Goal: Information Seeking & Learning: Learn about a topic

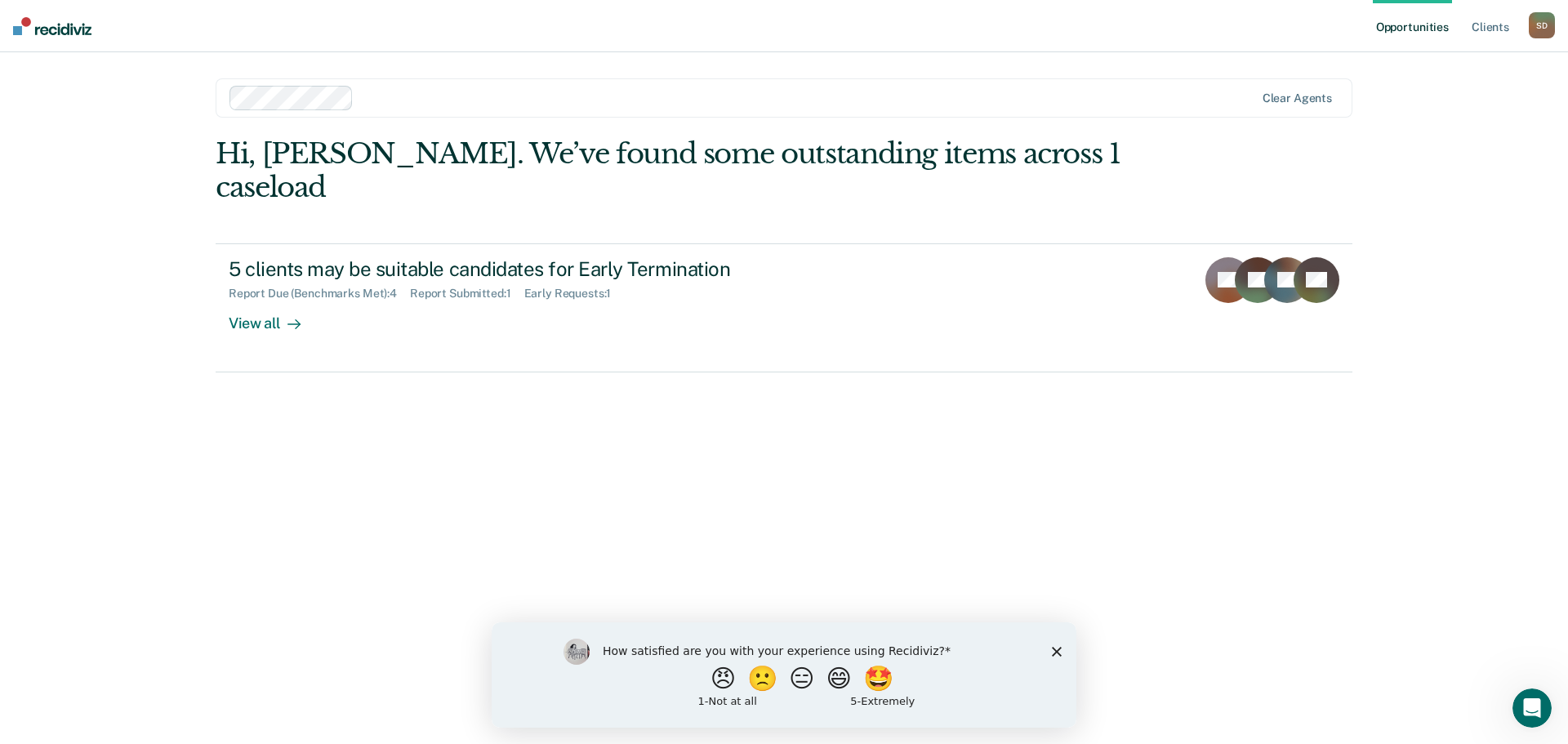
click at [1057, 648] on icon "Close survey" at bounding box center [1056, 650] width 9 height 9
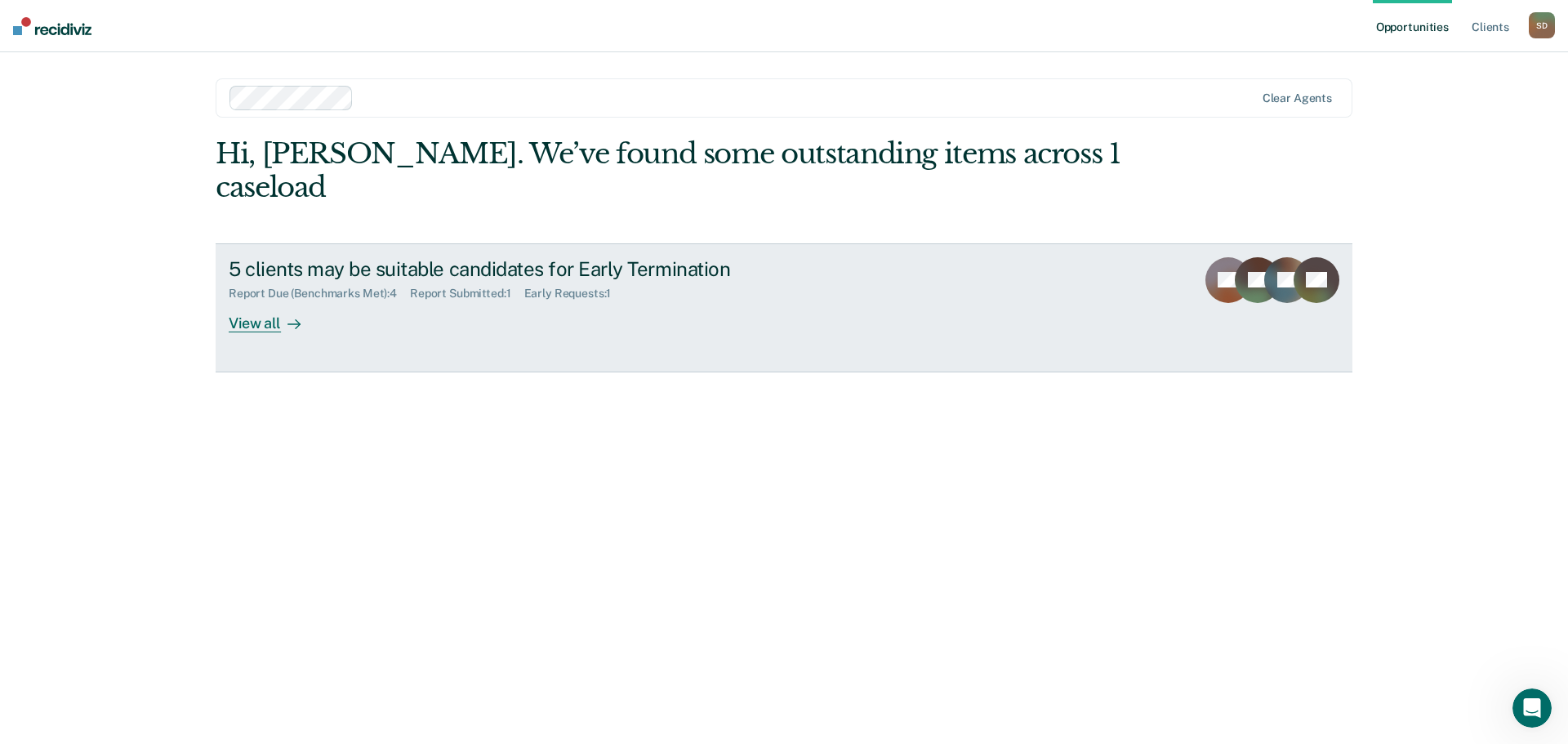
click at [367, 257] on div "5 clients may be suitable candidates for Early Termination" at bounding box center [515, 268] width 574 height 23
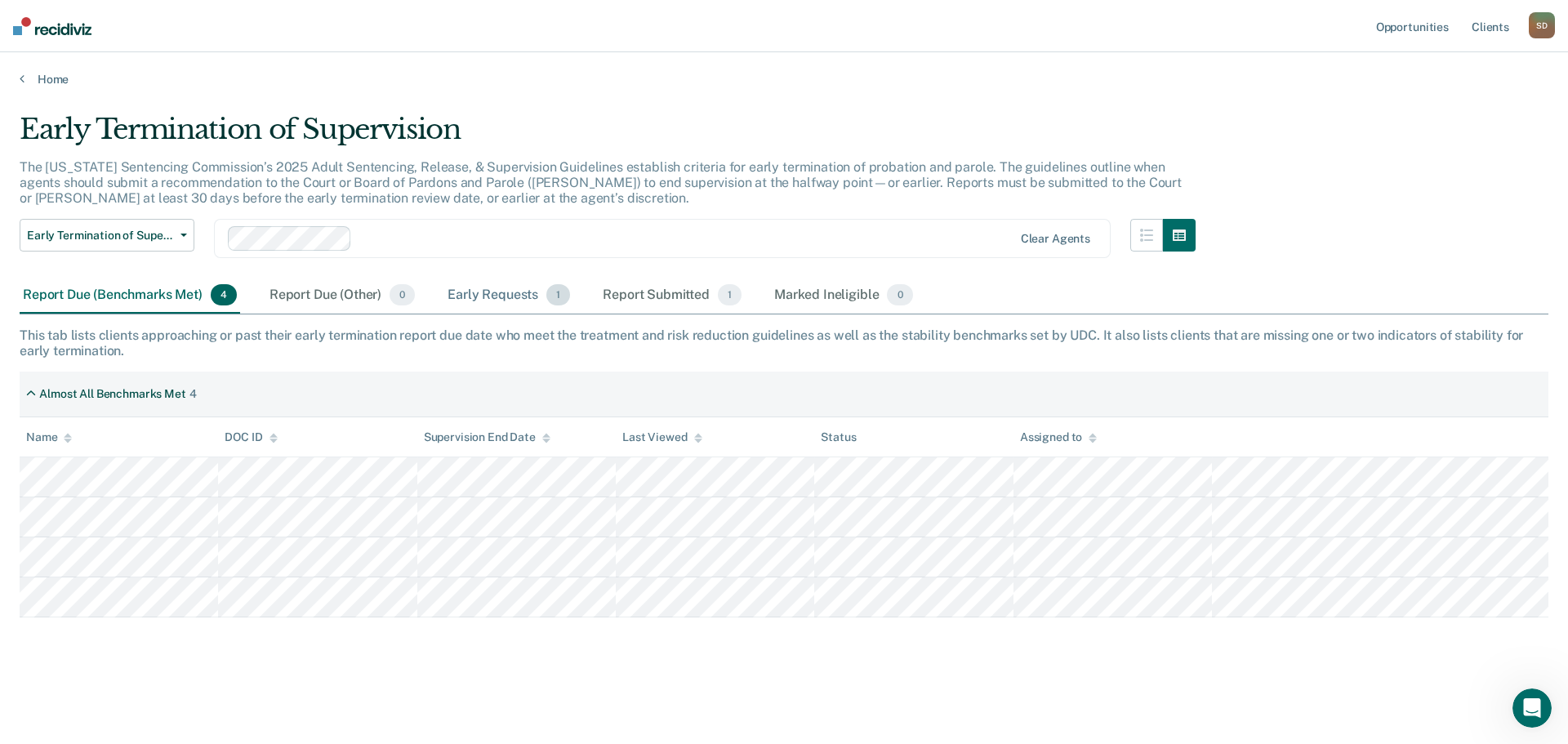
click at [530, 290] on div "Early Requests 1" at bounding box center [509, 295] width 129 height 36
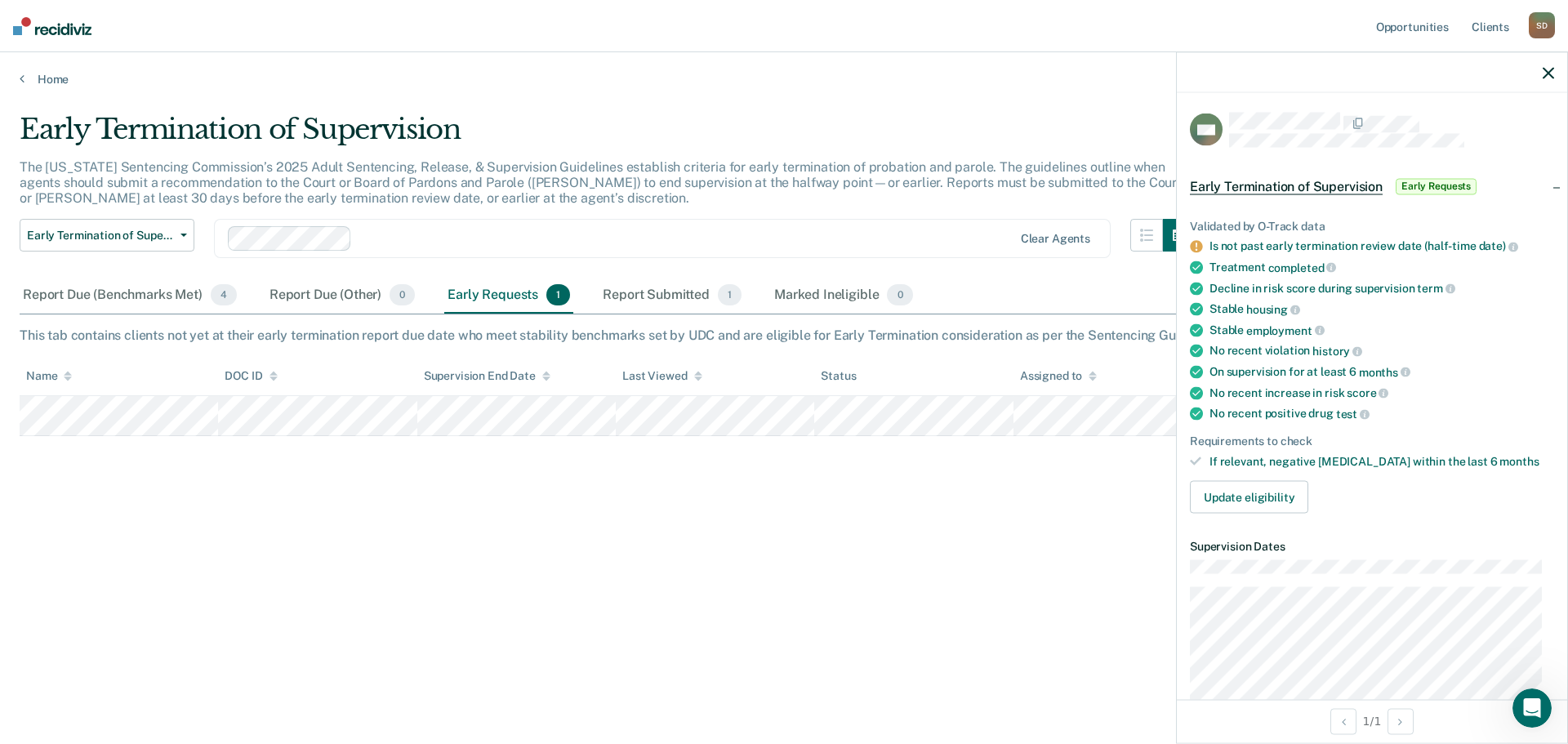
drag, startPoint x: 955, startPoint y: 571, endPoint x: 768, endPoint y: 563, distance: 187.2
click at [946, 572] on div "Early Termination of Supervision The [US_STATE] Sentencing Commission’s 2025 Ad…" at bounding box center [784, 366] width 1529 height 509
click at [113, 302] on div "Report Due (Benchmarks Met) 4" at bounding box center [129, 295] width 220 height 36
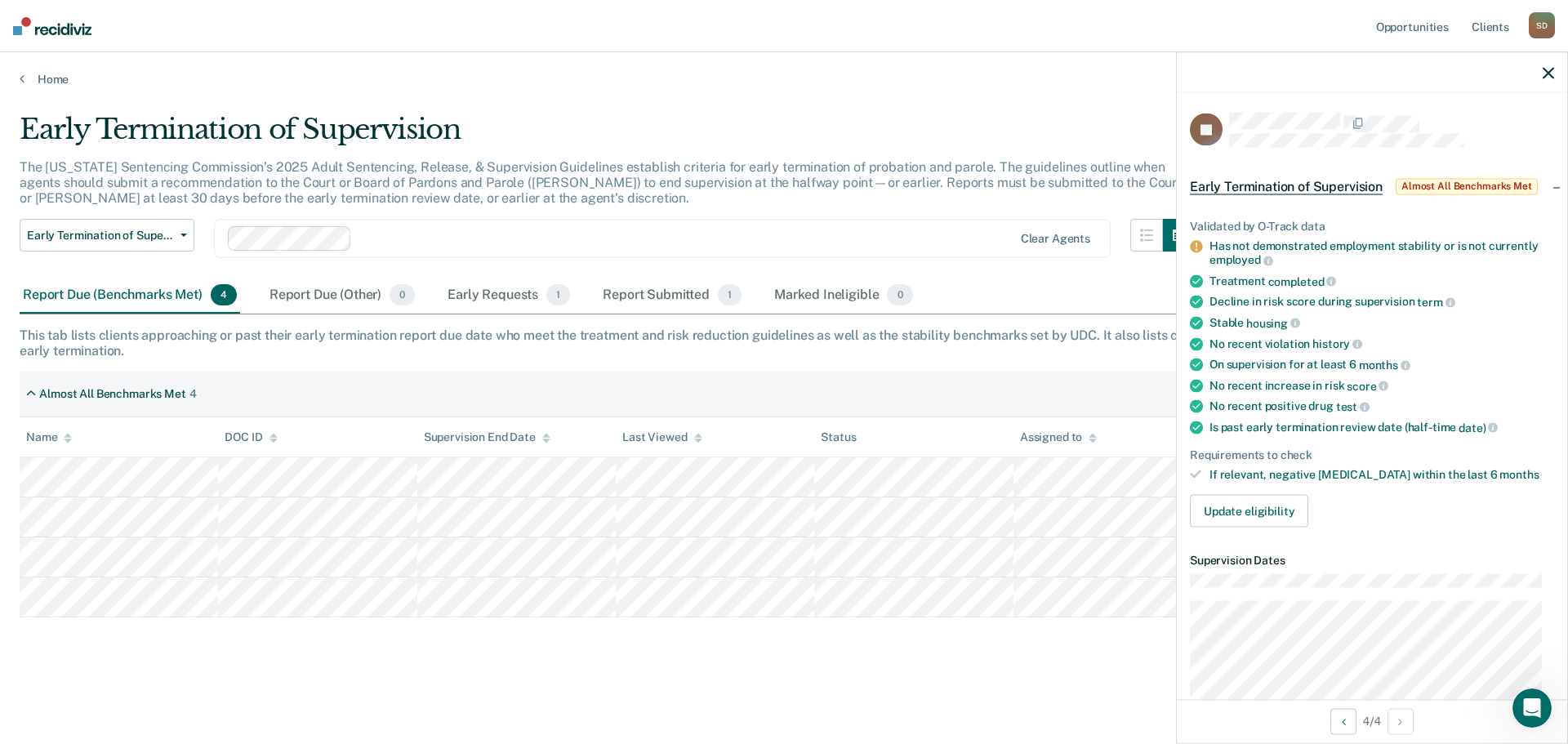
click at [1555, 69] on div at bounding box center [1372, 73] width 391 height 41
drag, startPoint x: 366, startPoint y: 231, endPoint x: 351, endPoint y: 231, distance: 15.0
click at [365, 231] on div at bounding box center [686, 239] width 654 height 19
click at [359, 242] on input "text" at bounding box center [360, 239] width 3 height 16
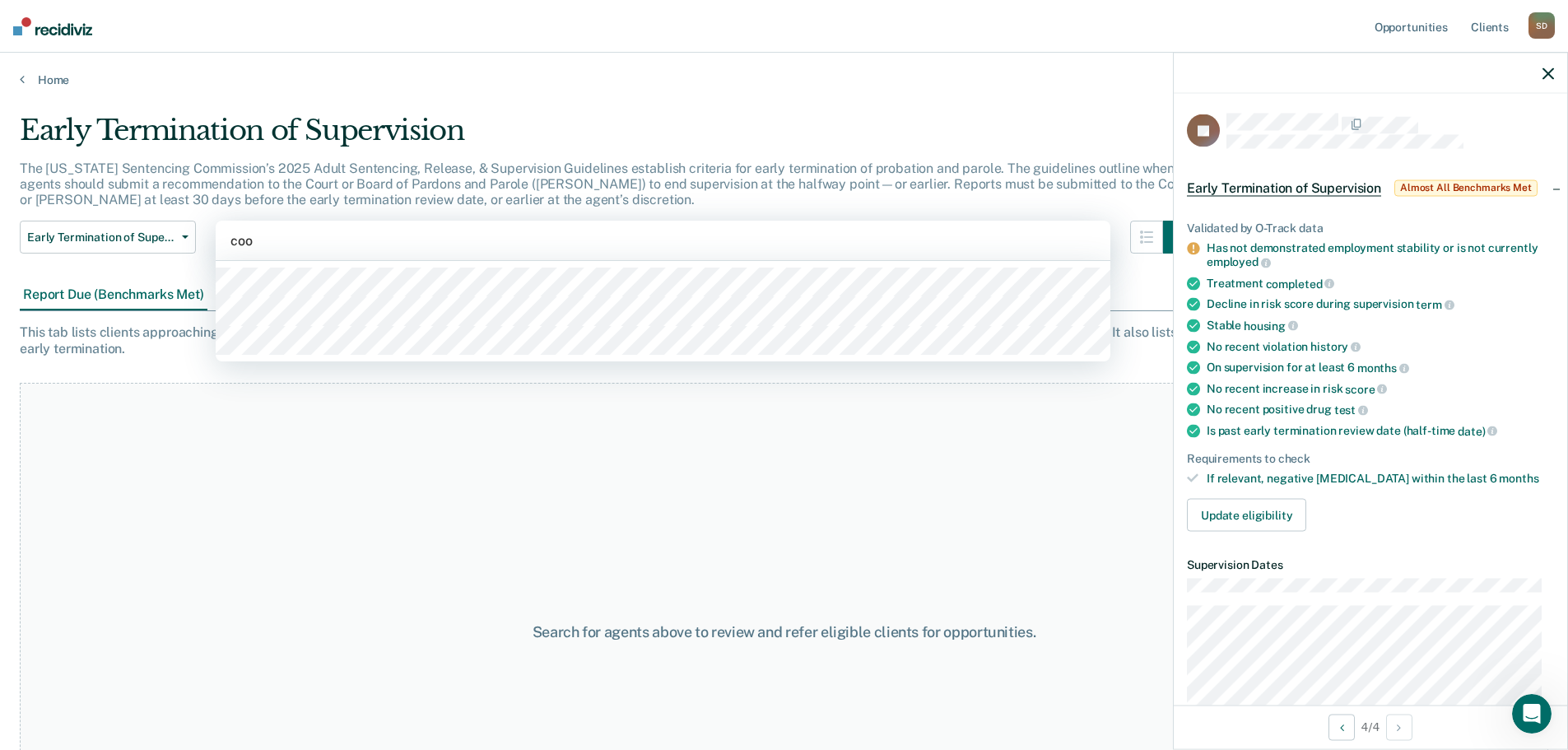
type input "coop"
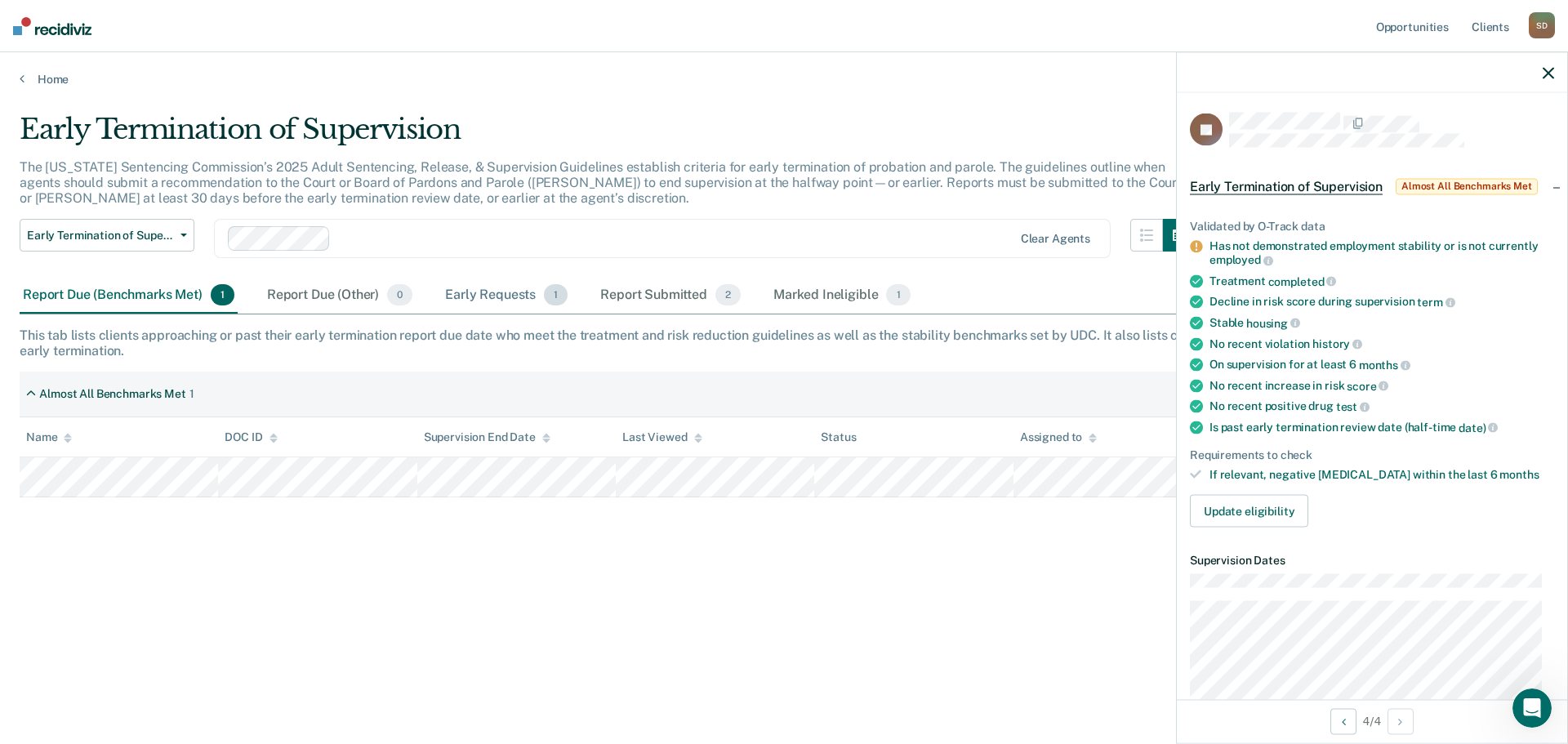
click at [487, 302] on div "Early Requests 1" at bounding box center [506, 295] width 129 height 36
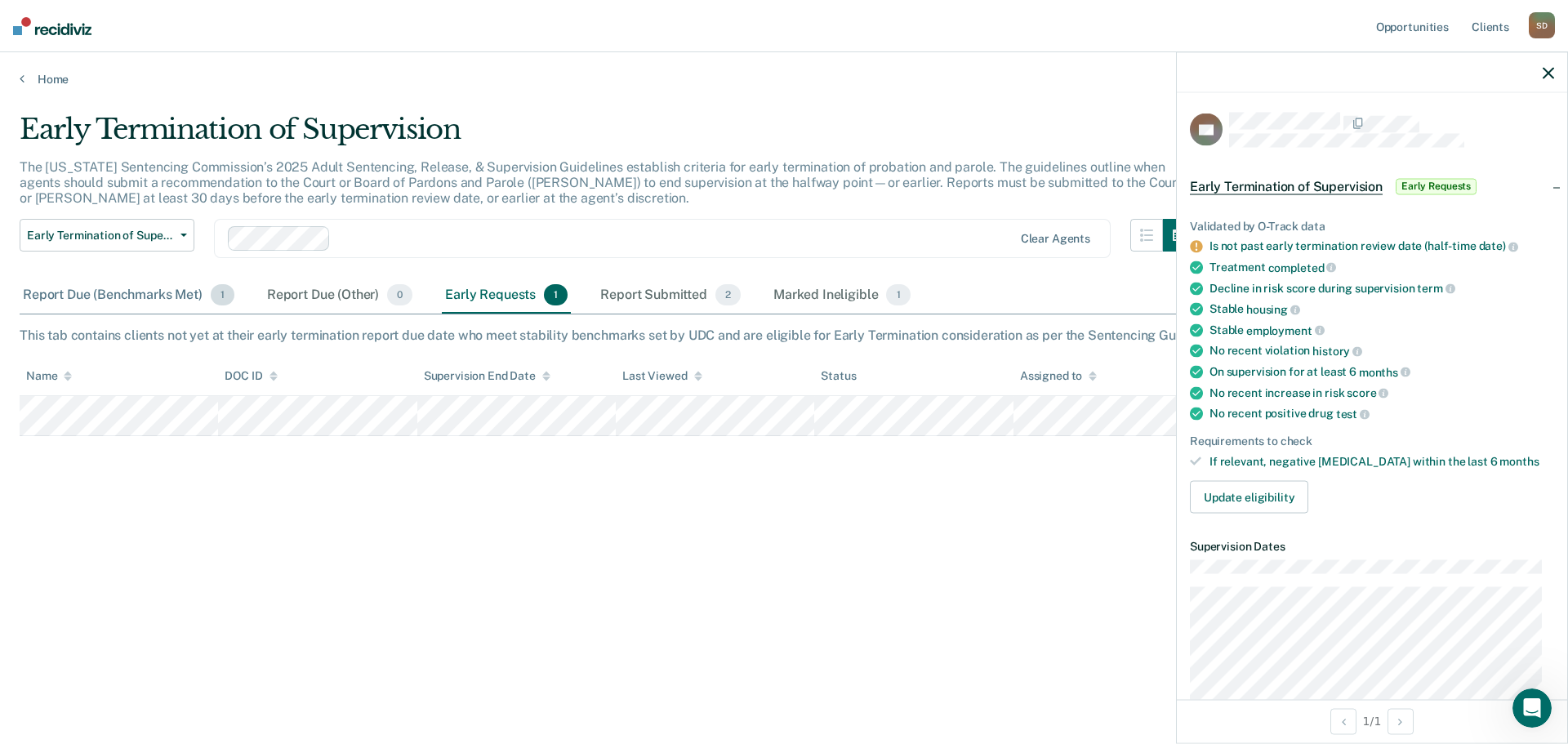
click at [112, 297] on div "Report Due (Benchmarks Met) 1" at bounding box center [128, 295] width 218 height 36
